Goal: Check status

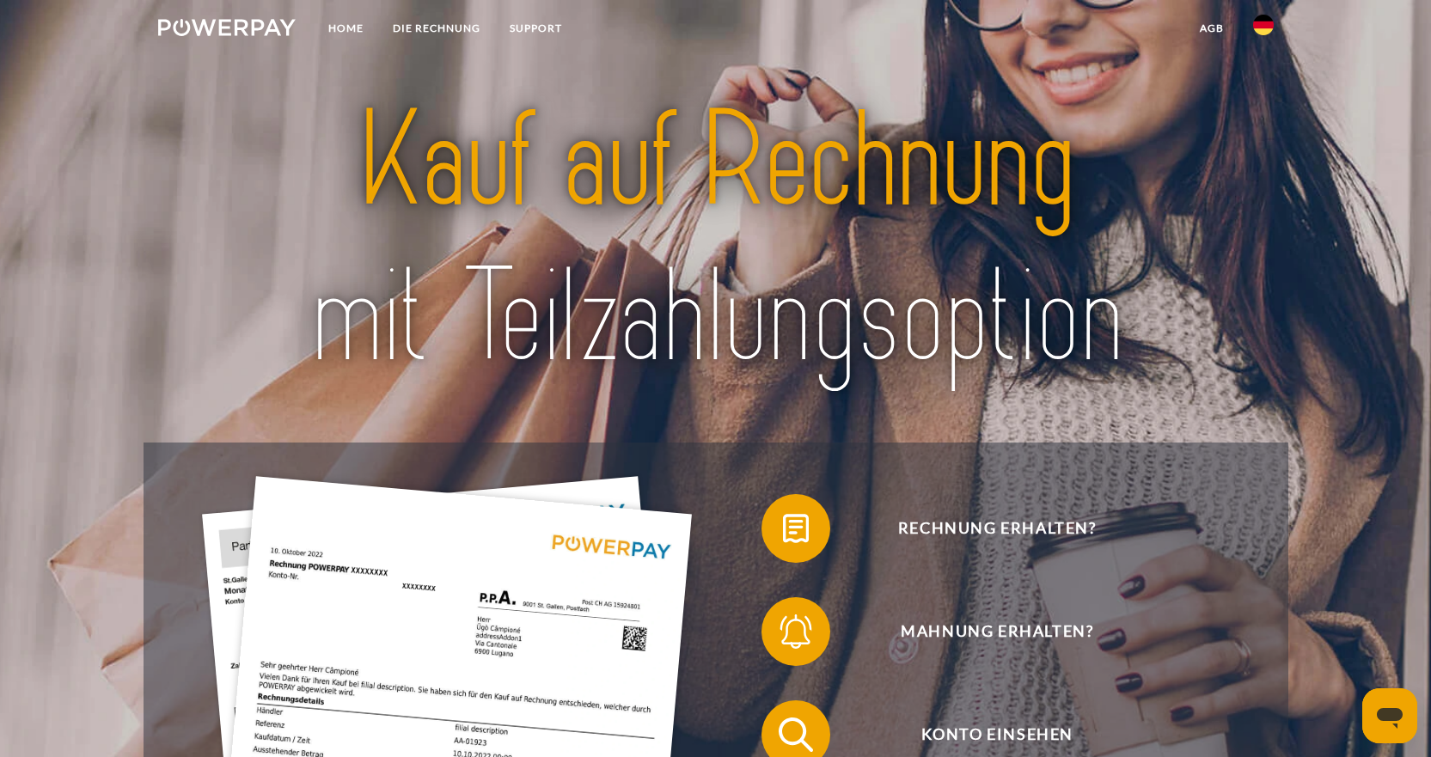
scroll to position [172, 0]
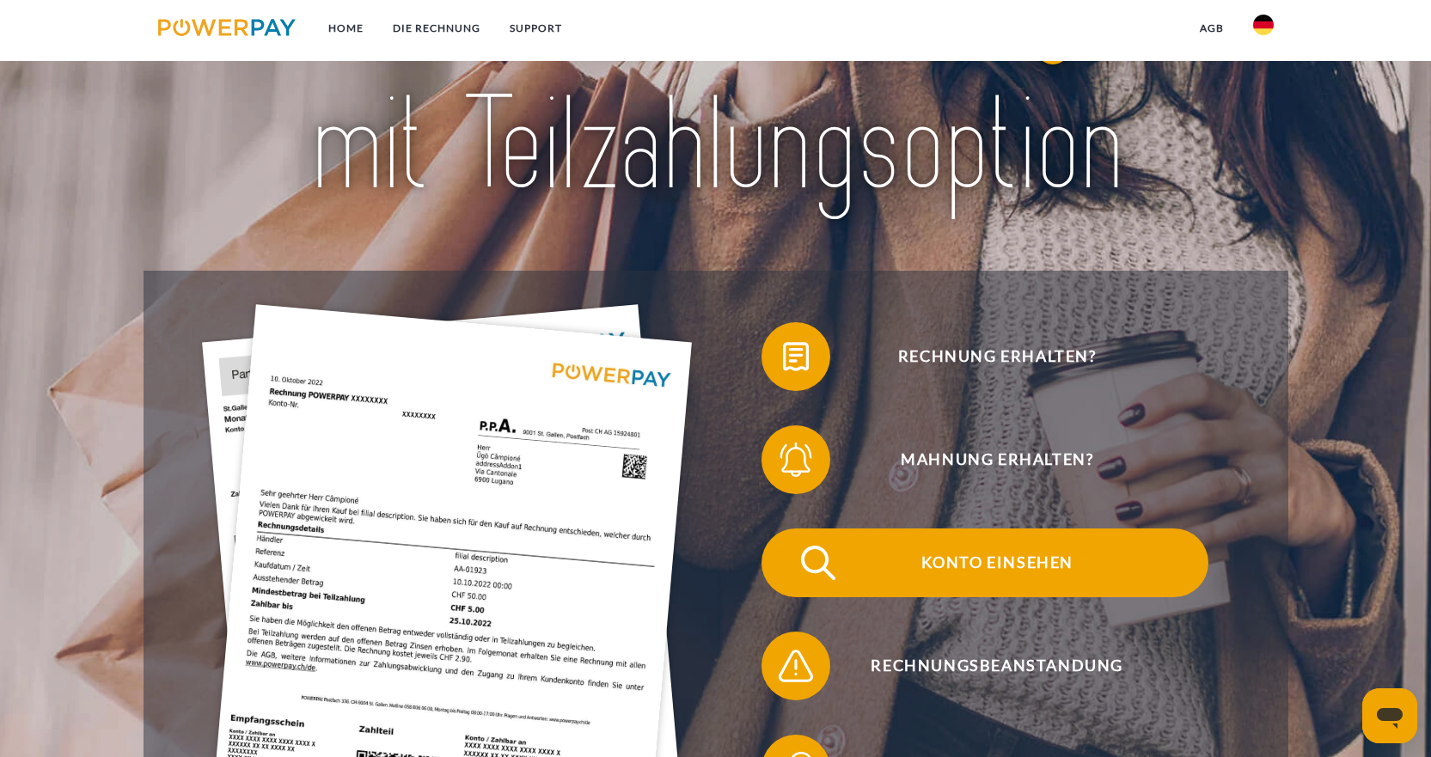
click at [992, 570] on span "Konto einsehen" at bounding box center [996, 562] width 421 height 69
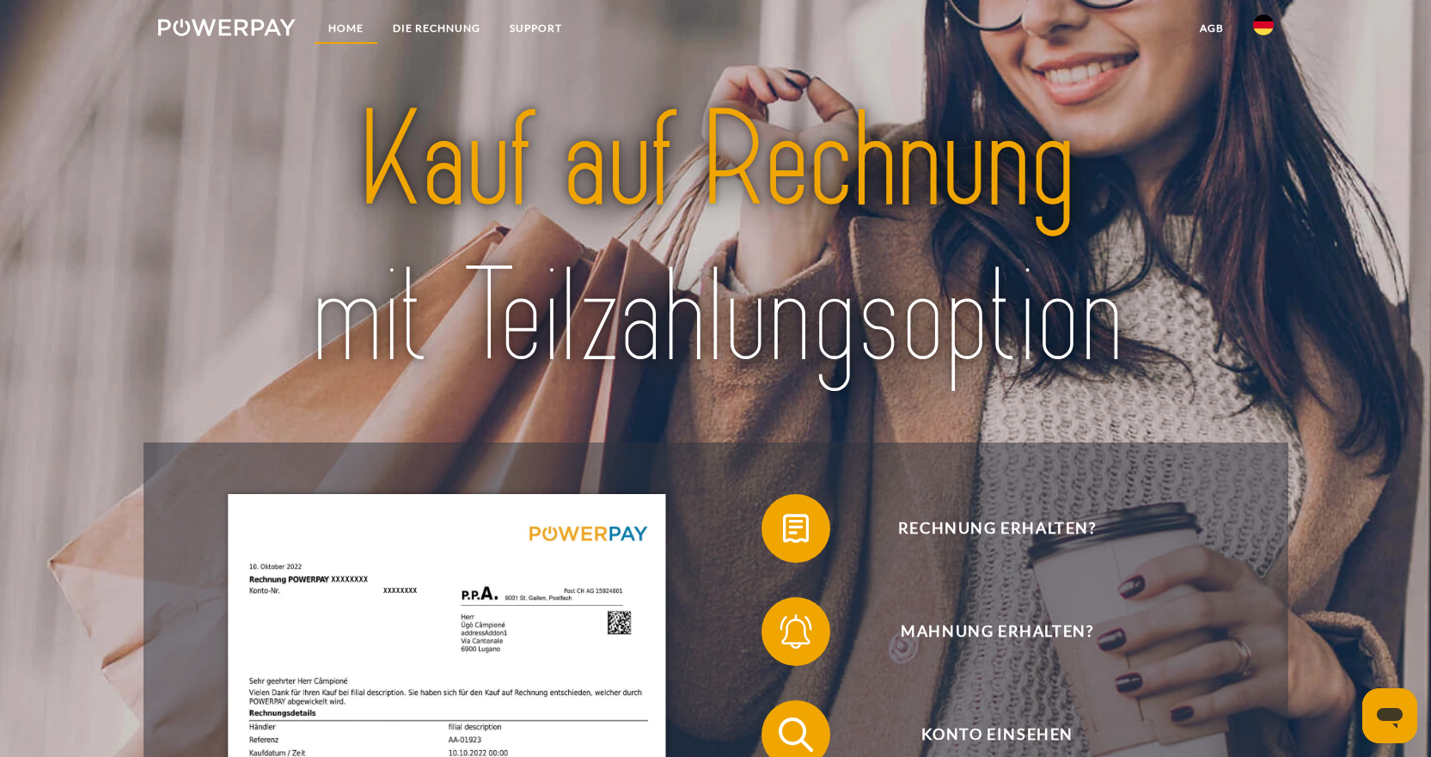
click at [350, 27] on link "Home" at bounding box center [346, 28] width 64 height 31
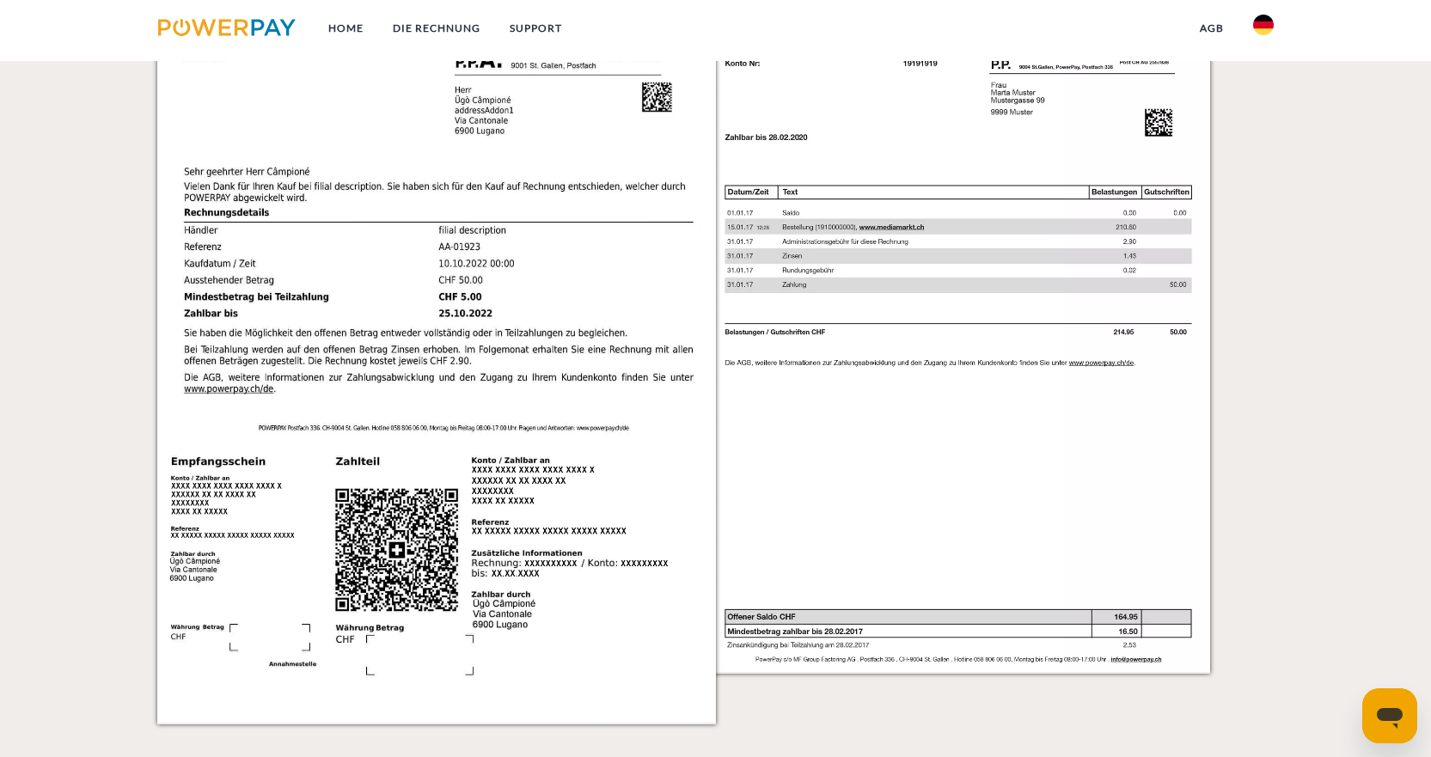
scroll to position [1375, 0]
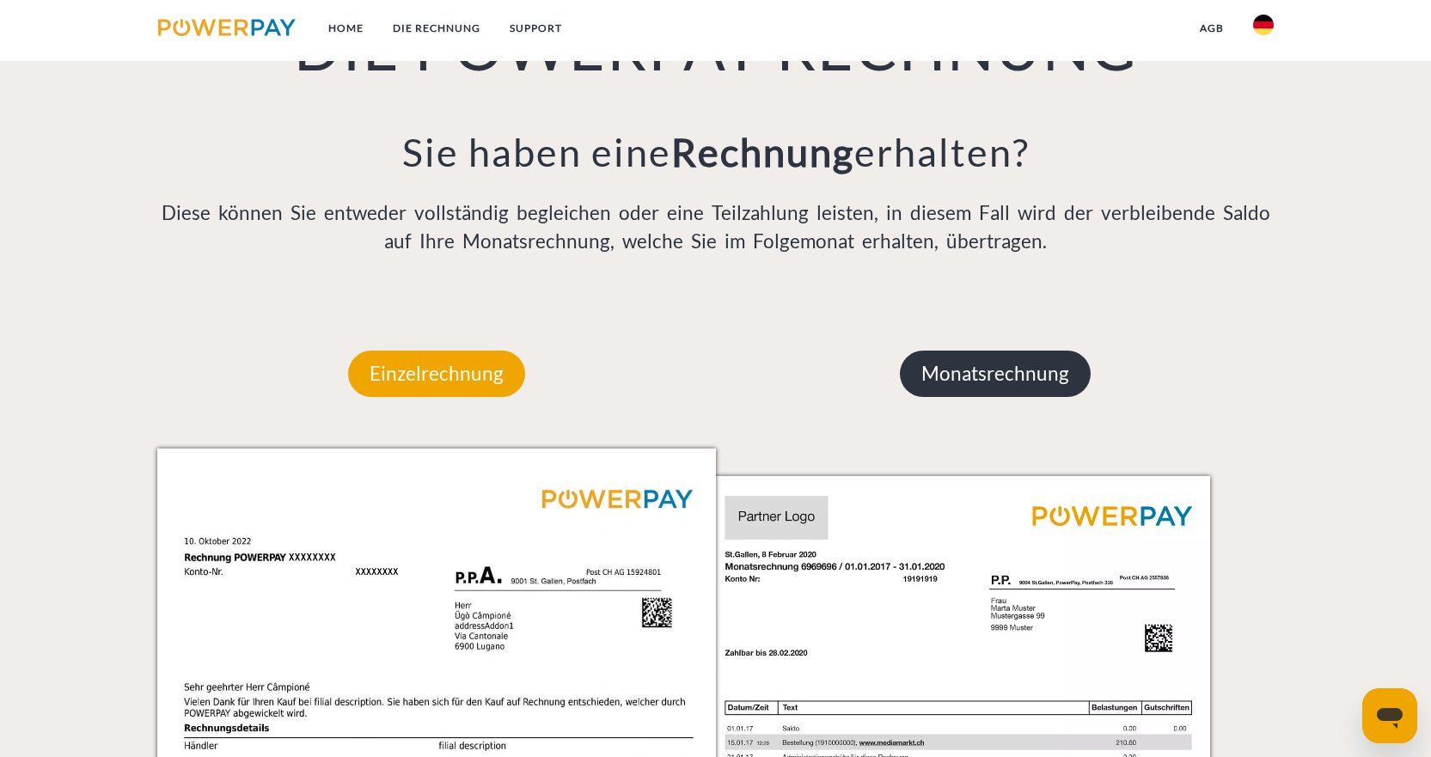
click at [1002, 369] on p "Monatsrechnung" at bounding box center [995, 374] width 191 height 46
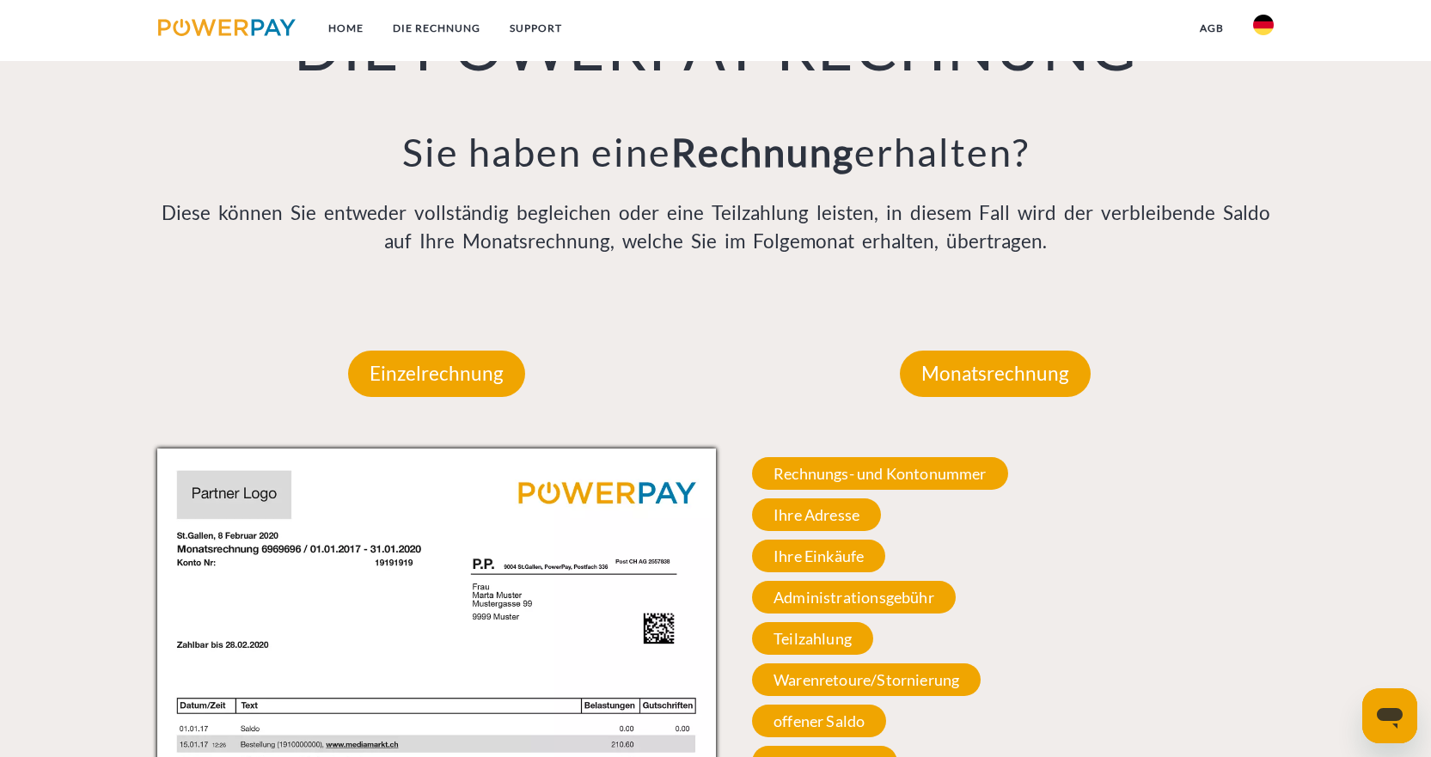
scroll to position [1461, 0]
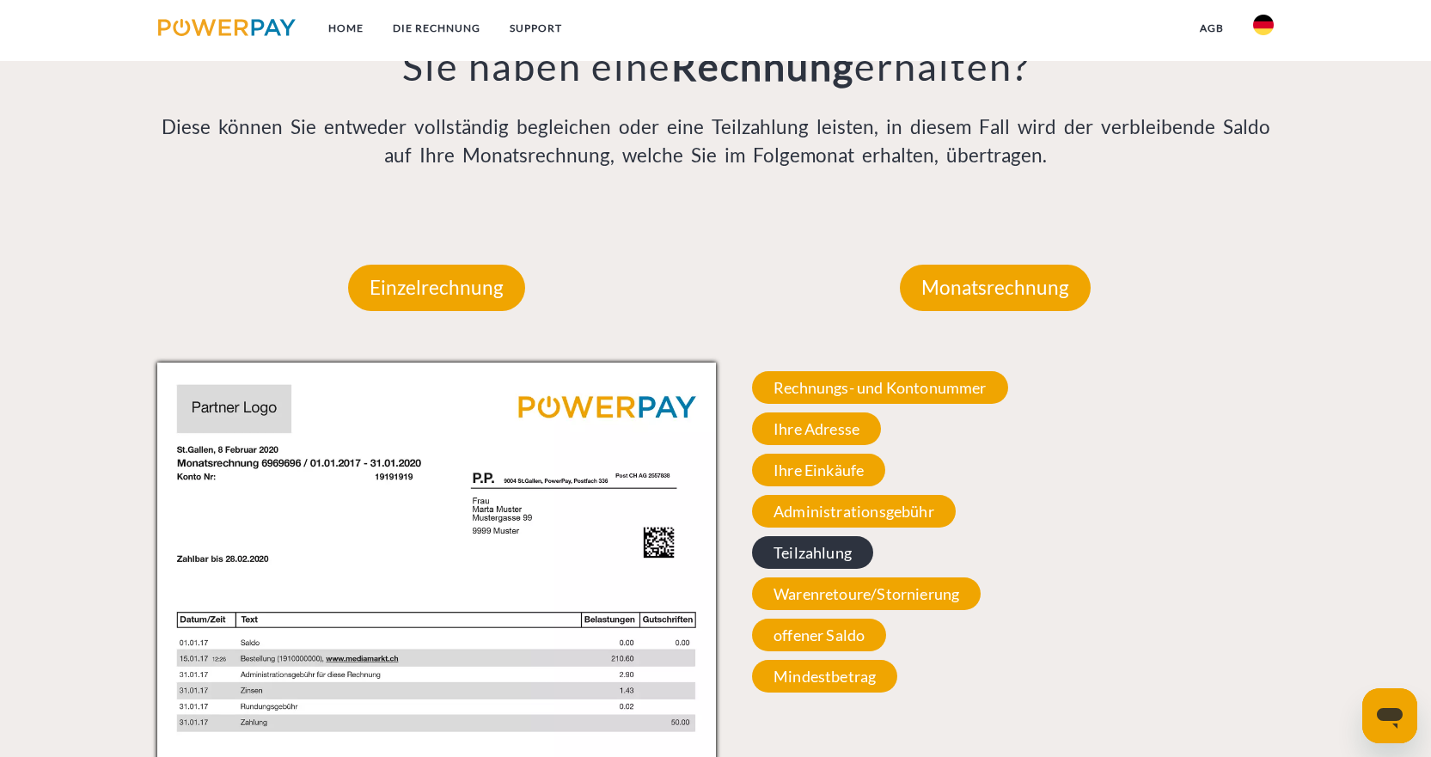
click at [824, 553] on span "Teilzahlung" at bounding box center [812, 552] width 121 height 33
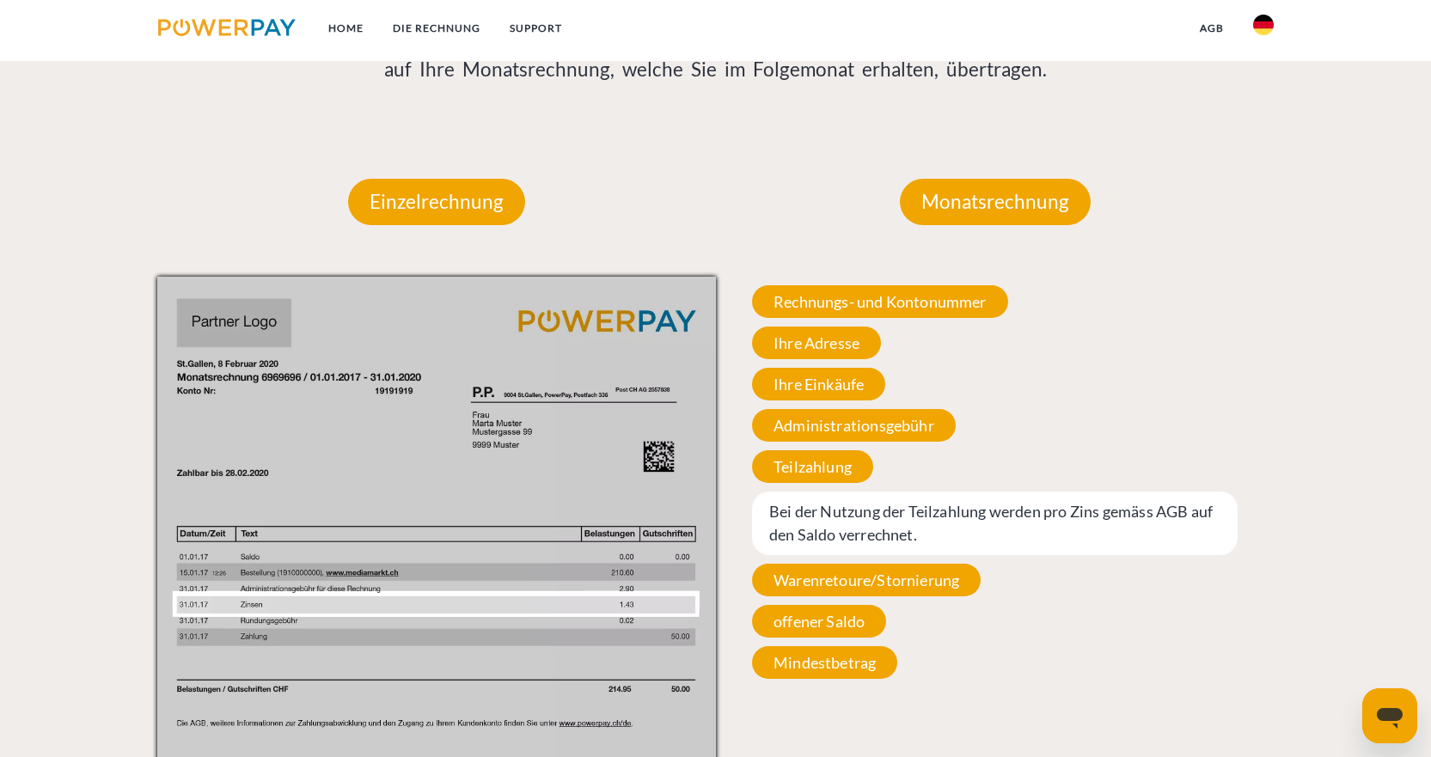
scroll to position [1633, 0]
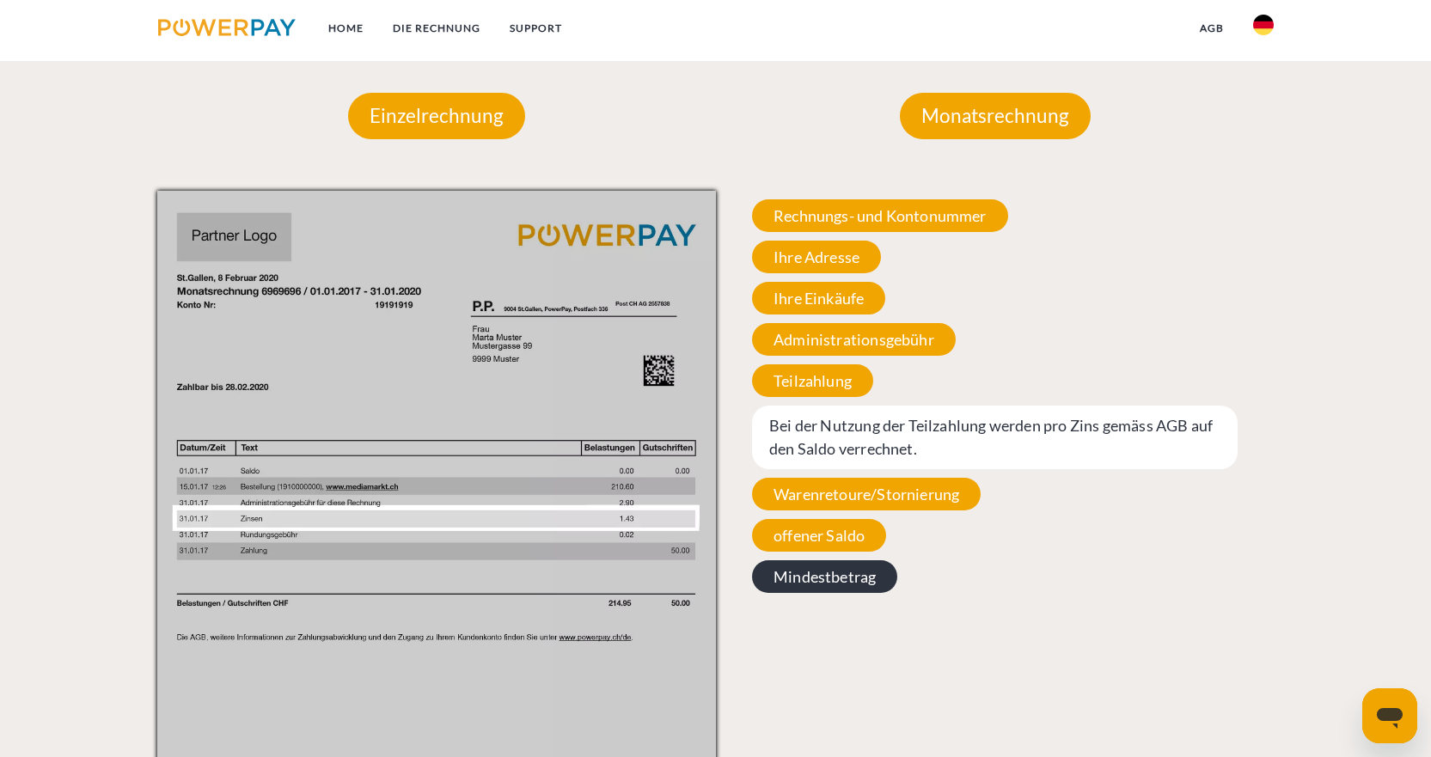
click at [832, 575] on span "Mindestbetrag" at bounding box center [824, 576] width 145 height 33
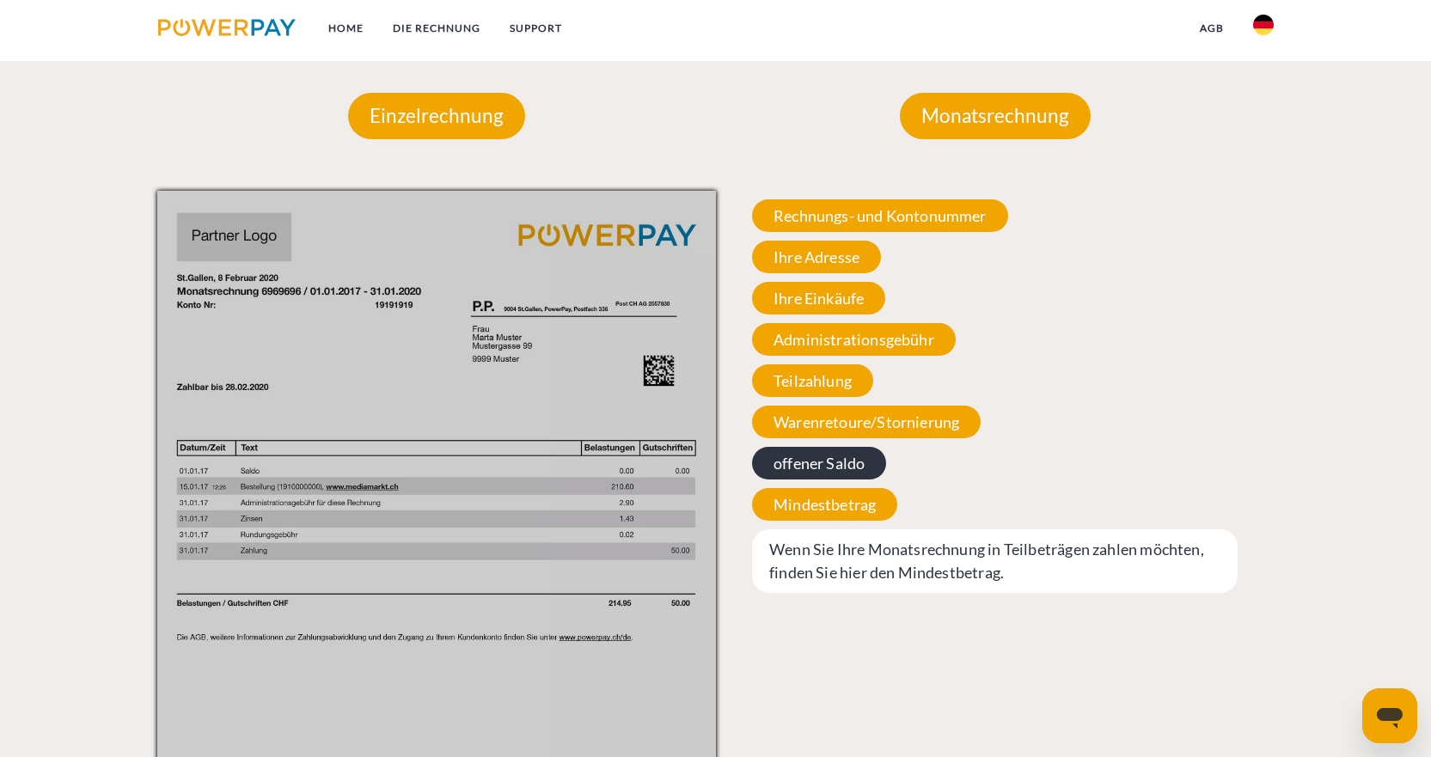
click at [818, 461] on span "offener Saldo" at bounding box center [819, 463] width 134 height 33
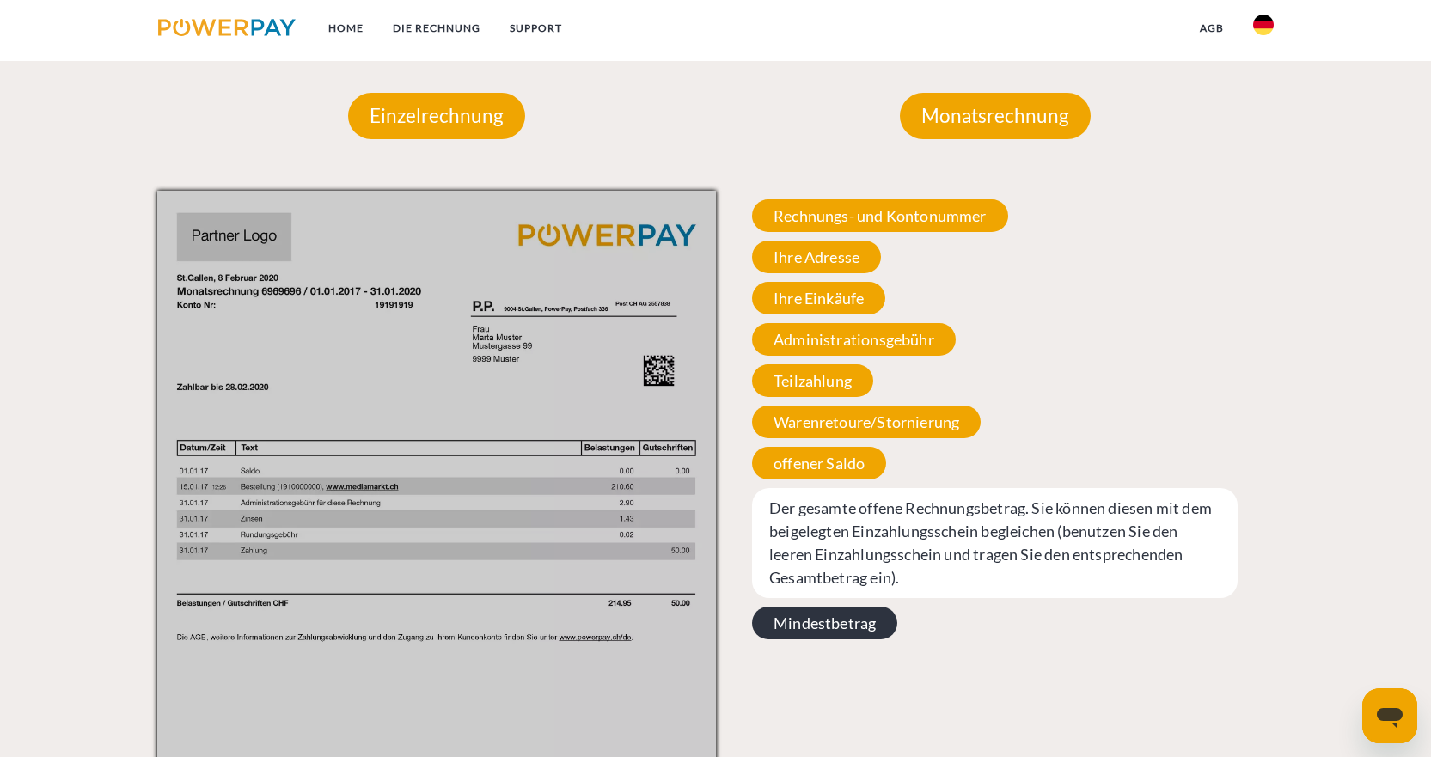
click at [827, 620] on span "Mindestbetrag" at bounding box center [824, 623] width 145 height 33
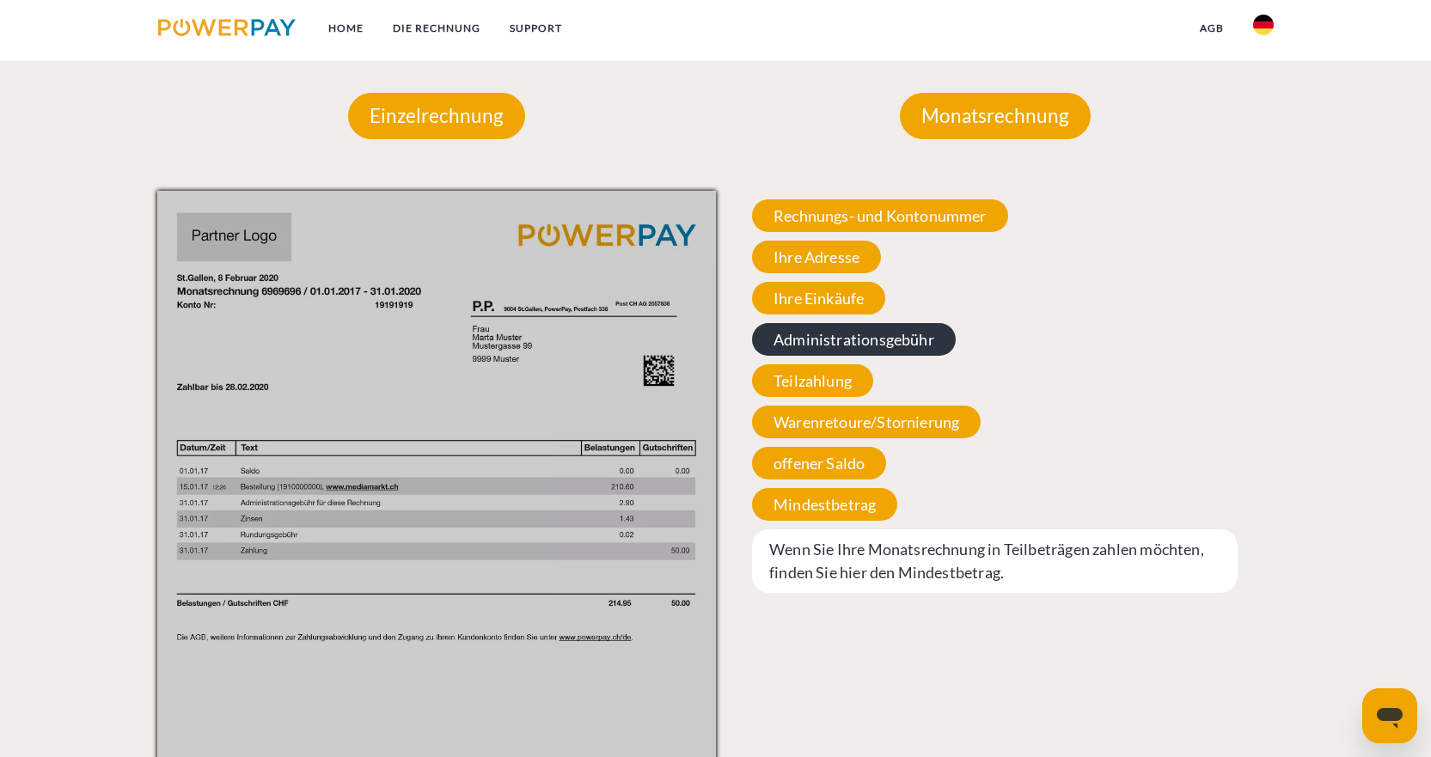
click at [811, 337] on span "Administrationsgebühr" at bounding box center [854, 339] width 204 height 33
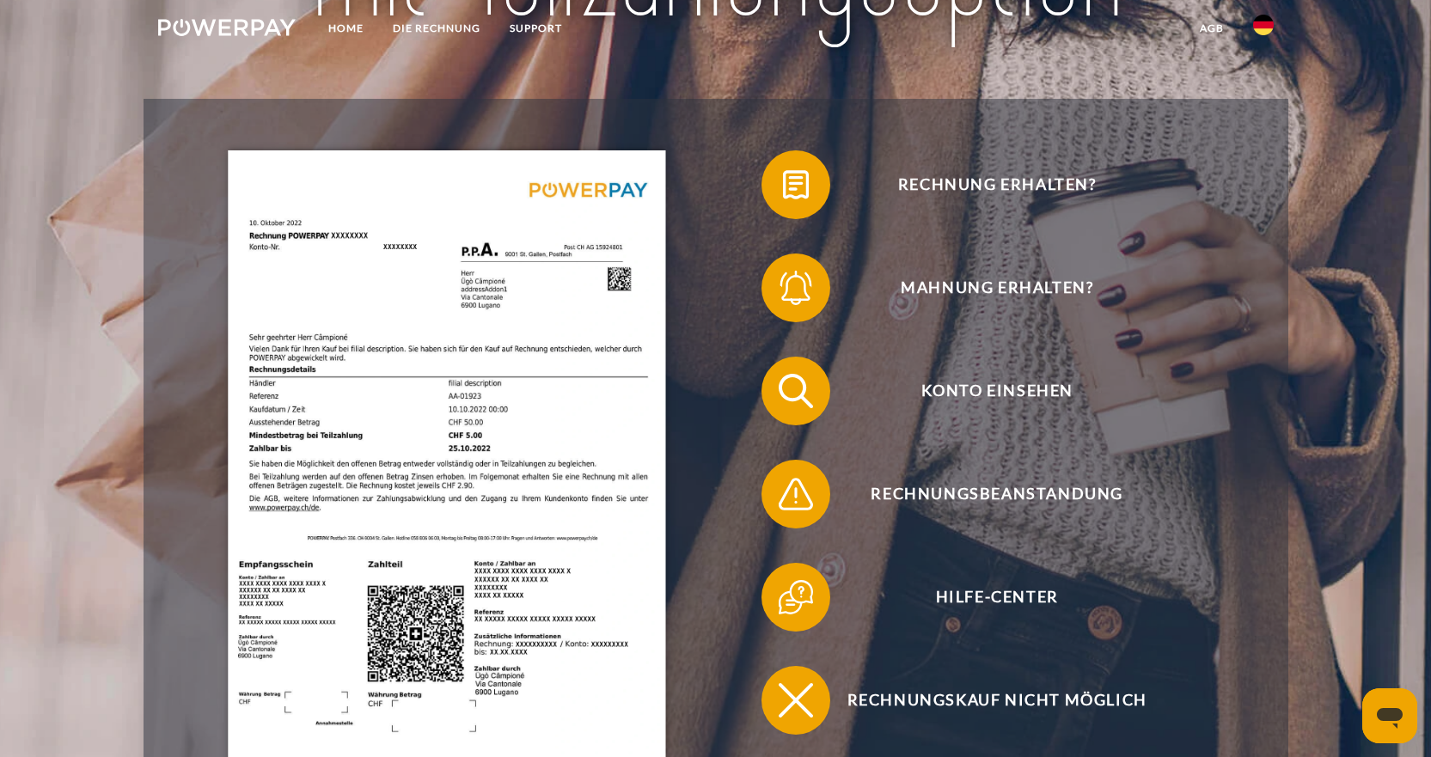
scroll to position [0, 0]
